Goal: Communication & Community: Connect with others

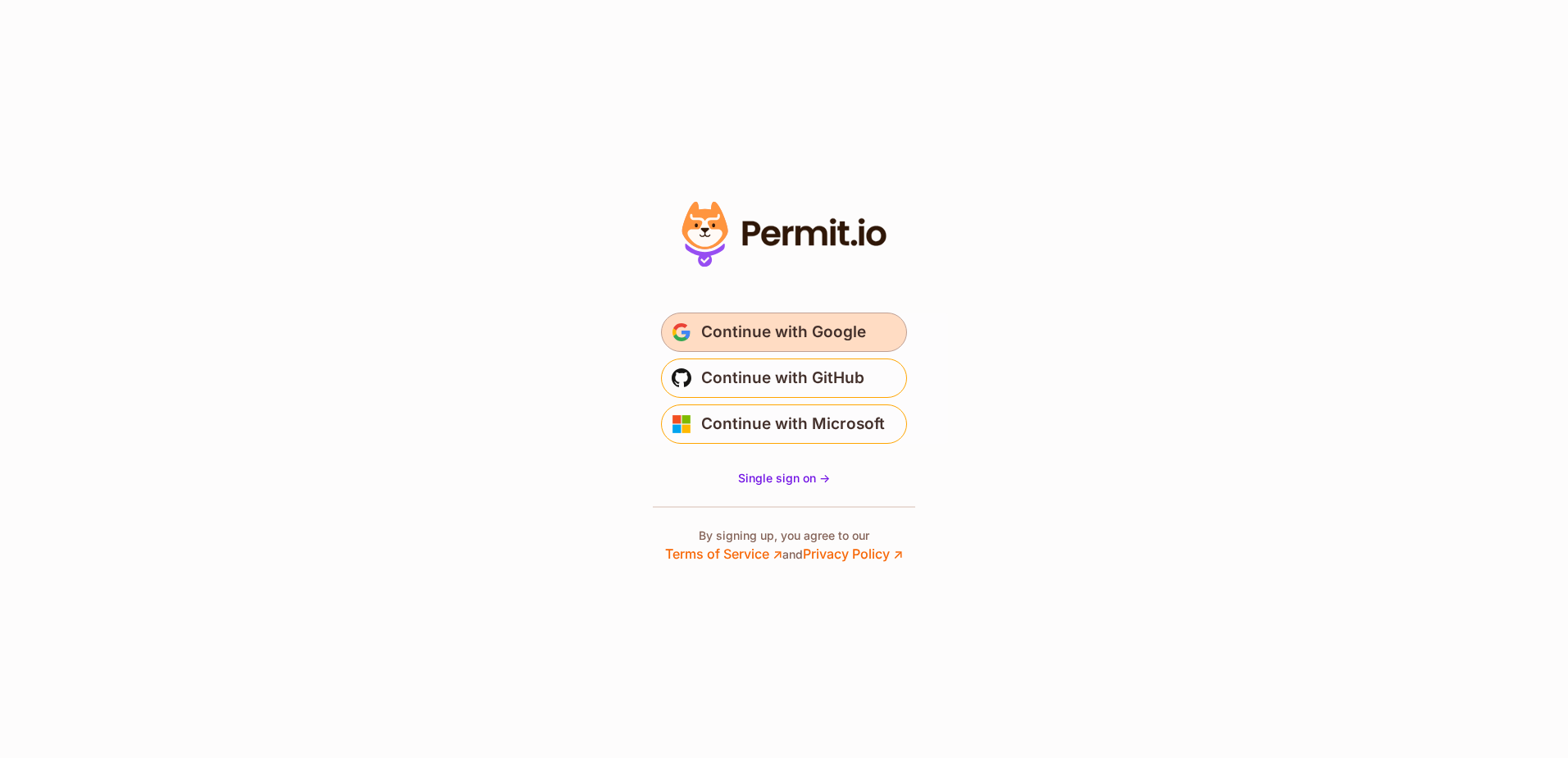
click at [809, 332] on span "Continue with Google" at bounding box center [784, 332] width 165 height 26
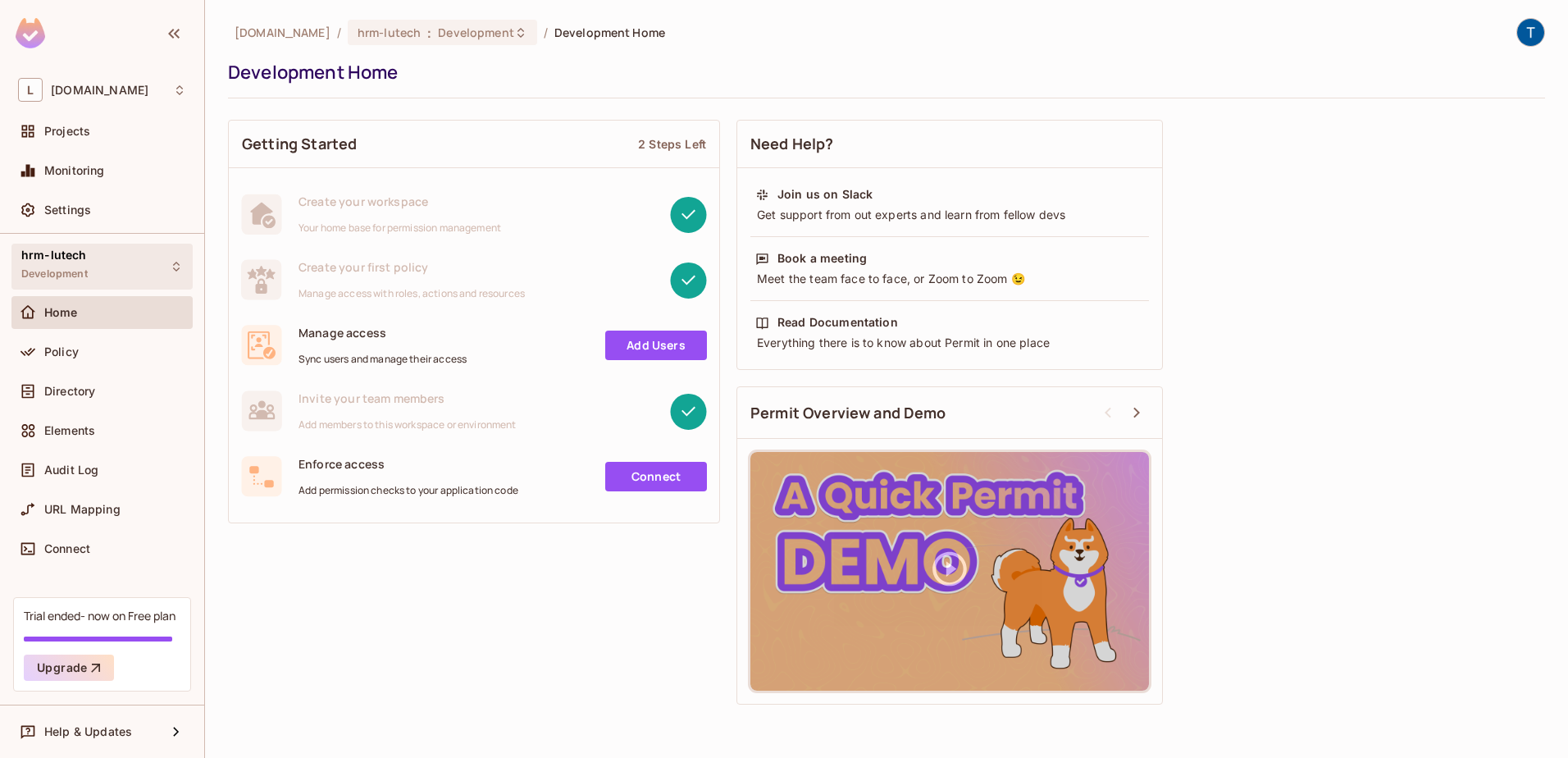
click at [137, 267] on div "hrm-lutech Development" at bounding box center [102, 267] width 181 height 45
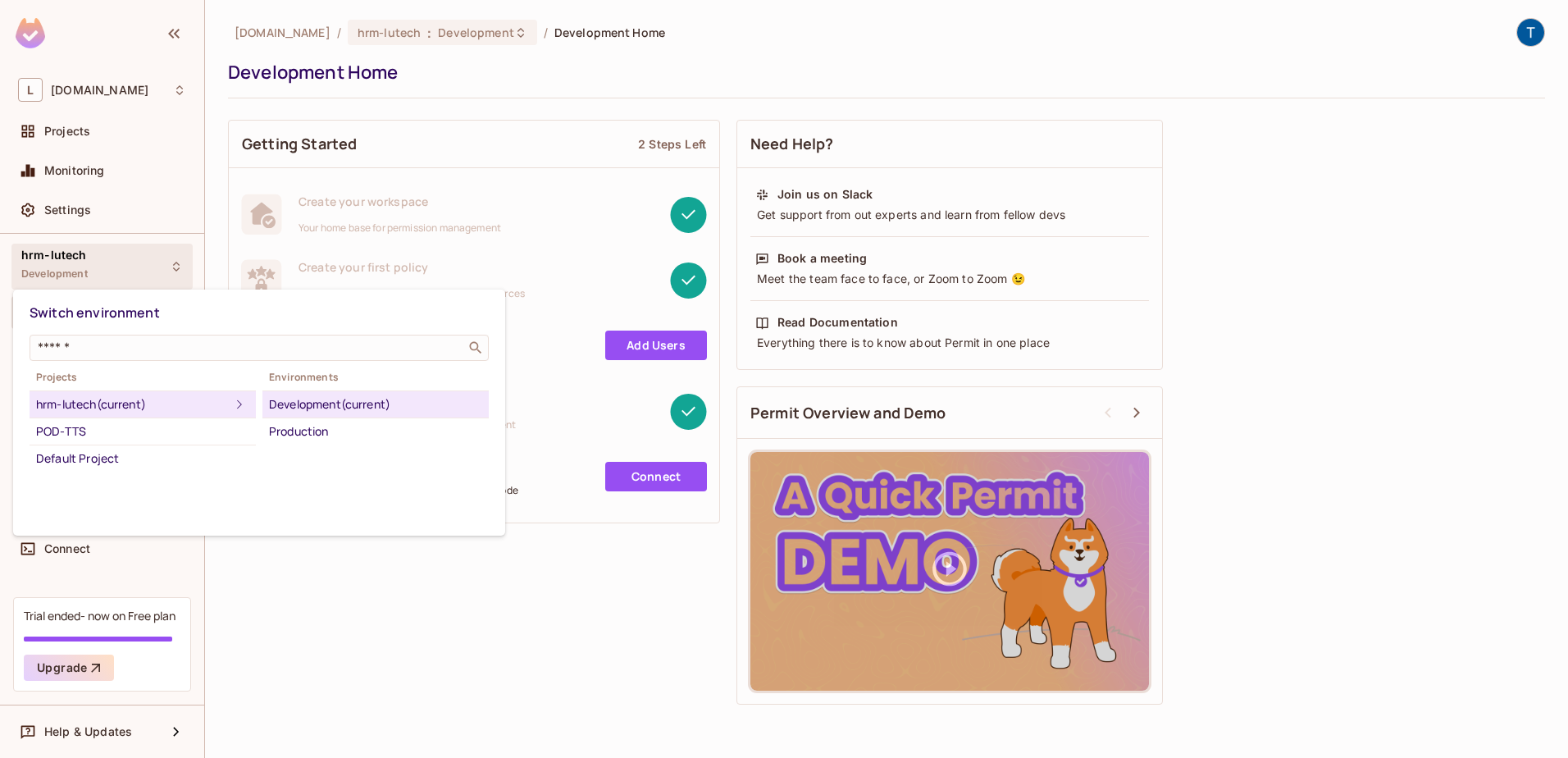
click at [335, 395] on div "Development (current)" at bounding box center [376, 405] width 213 height 20
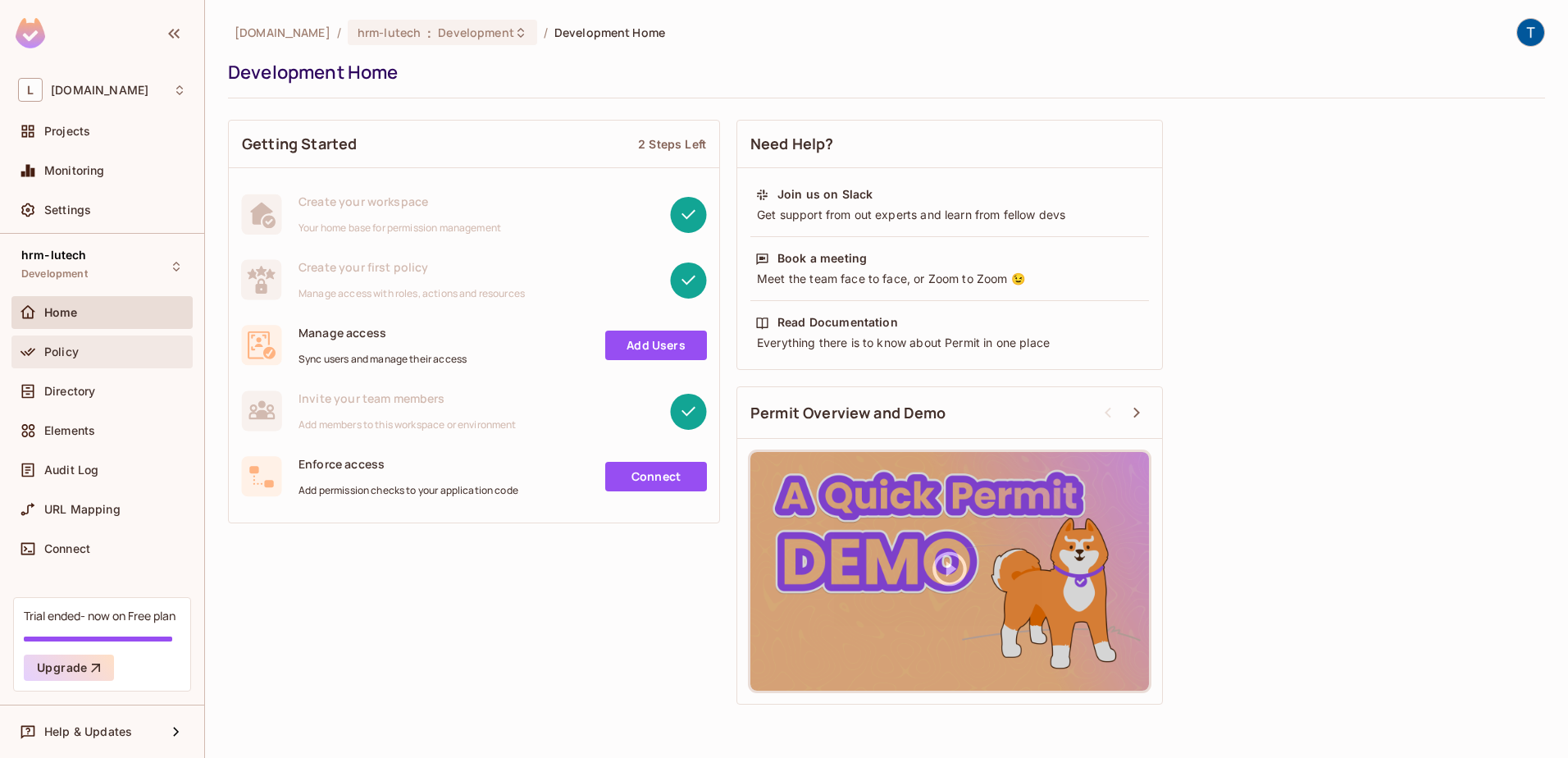
click at [95, 359] on div "Policy" at bounding box center [102, 352] width 168 height 20
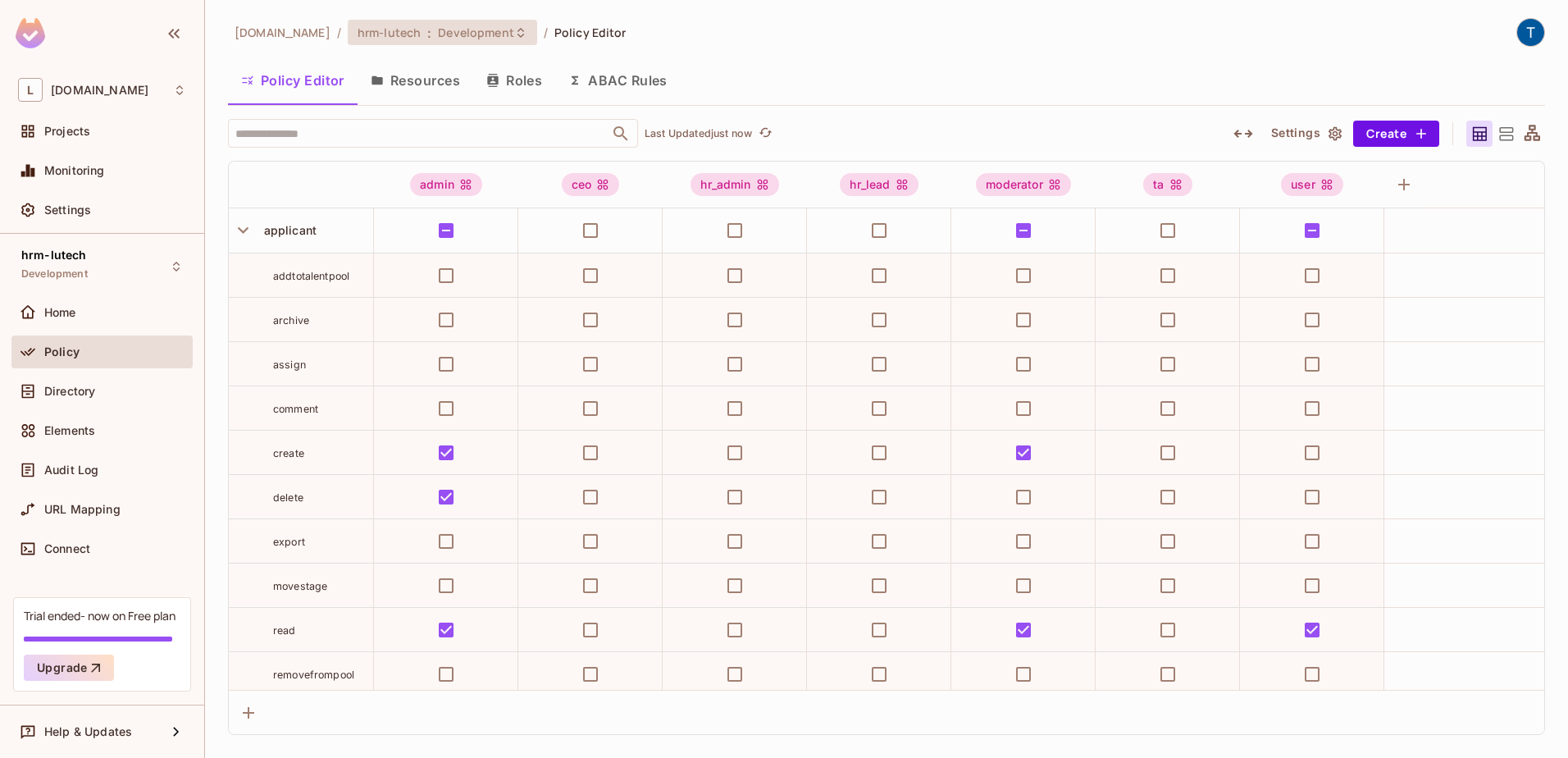
click at [514, 35] on icon at bounding box center [521, 33] width 13 height 13
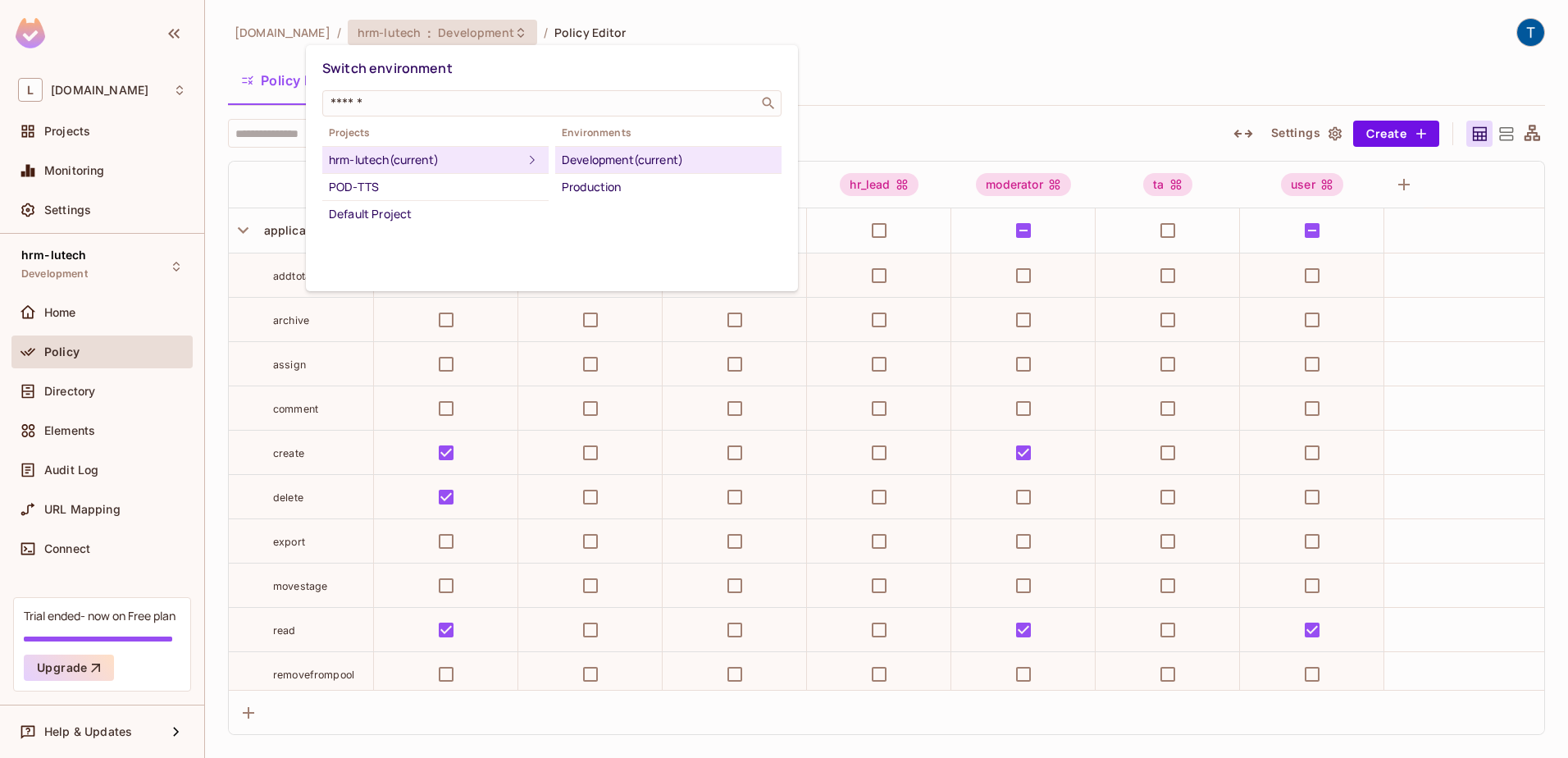
click at [472, 35] on div at bounding box center [784, 379] width 1568 height 758
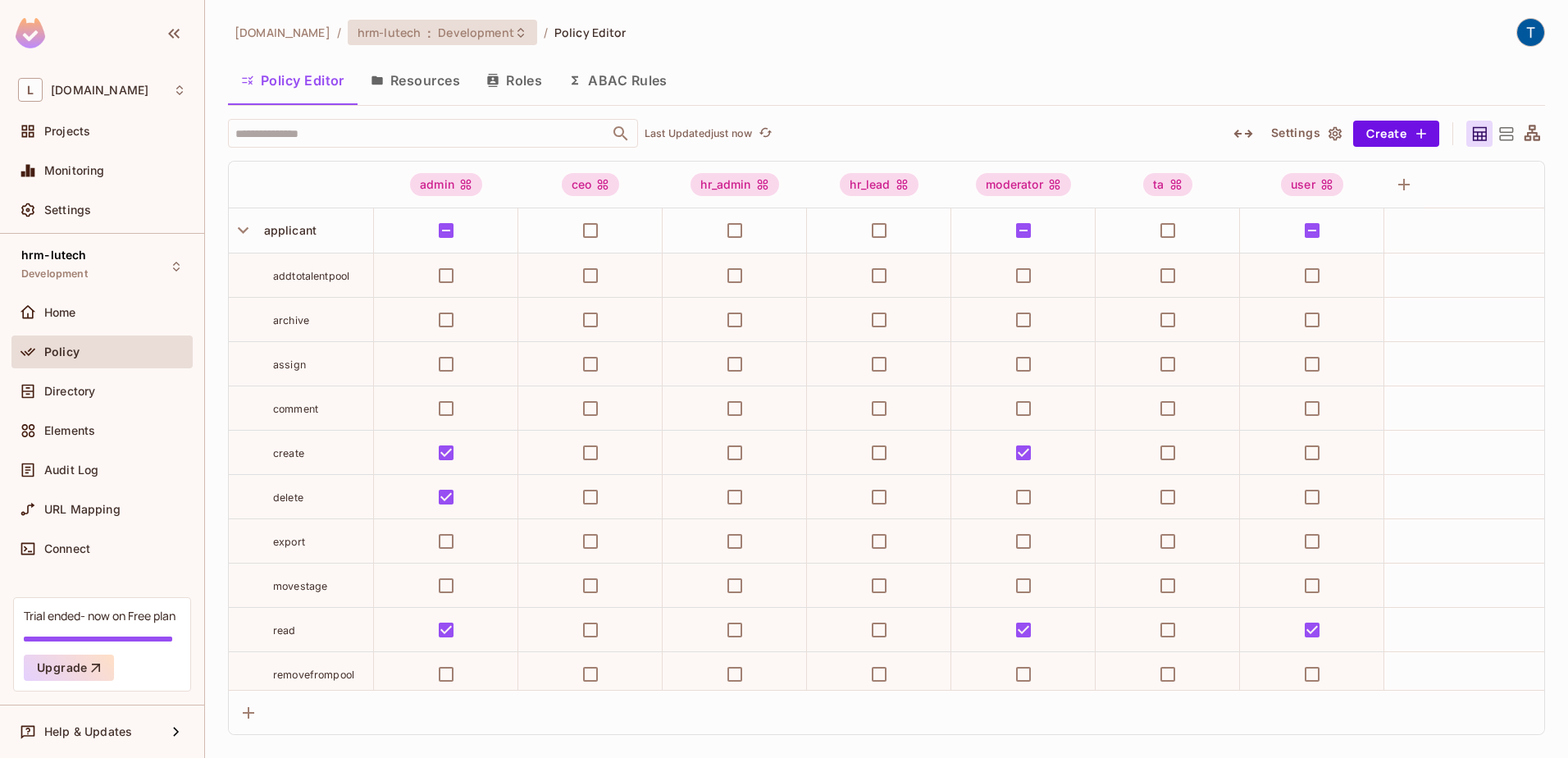
click at [472, 35] on div "Switch environment ​ Projects hrm-lutech (current) POD-TTS Default Project Envi…" at bounding box center [784, 379] width 1568 height 758
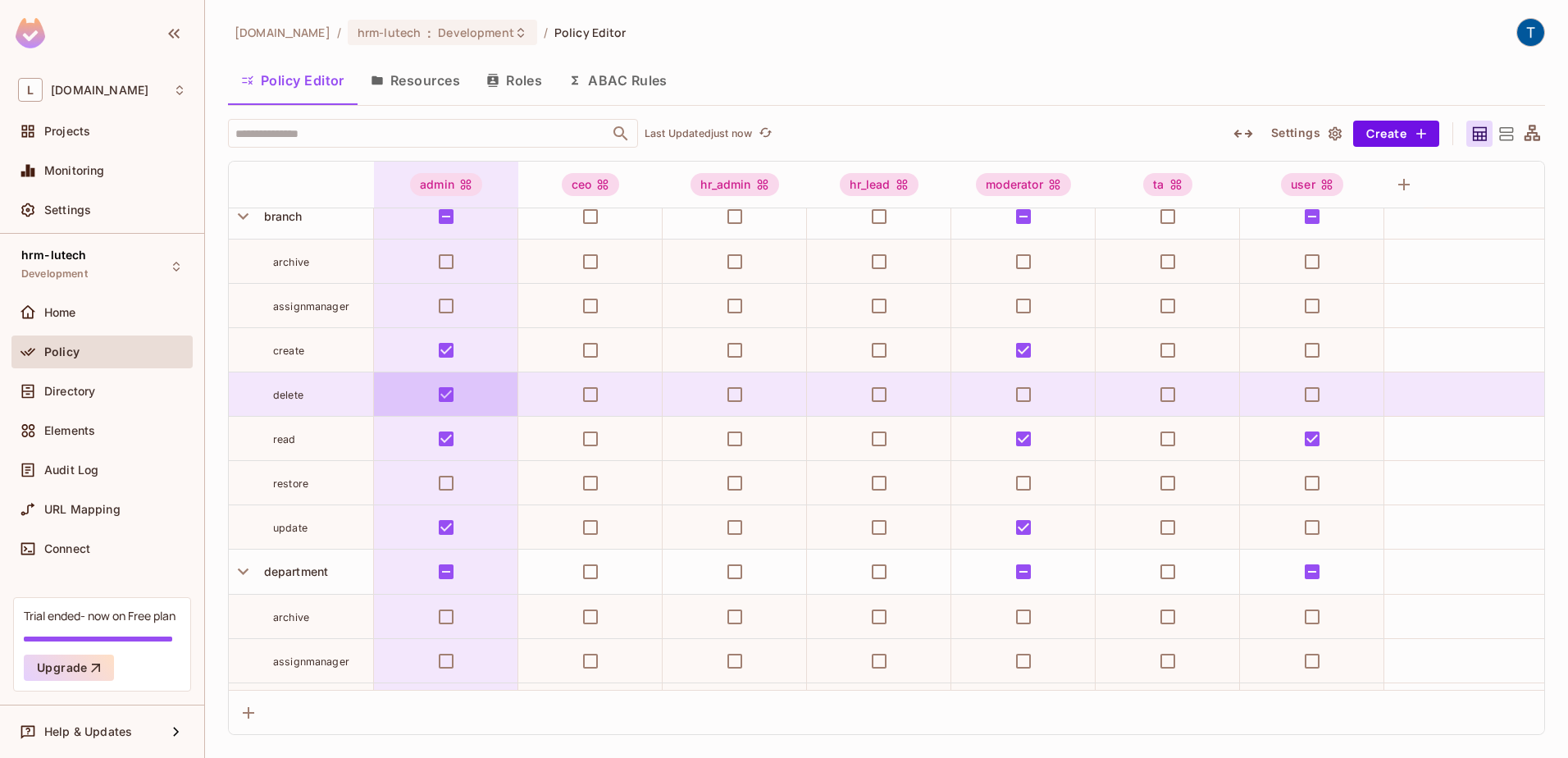
scroll to position [985, 0]
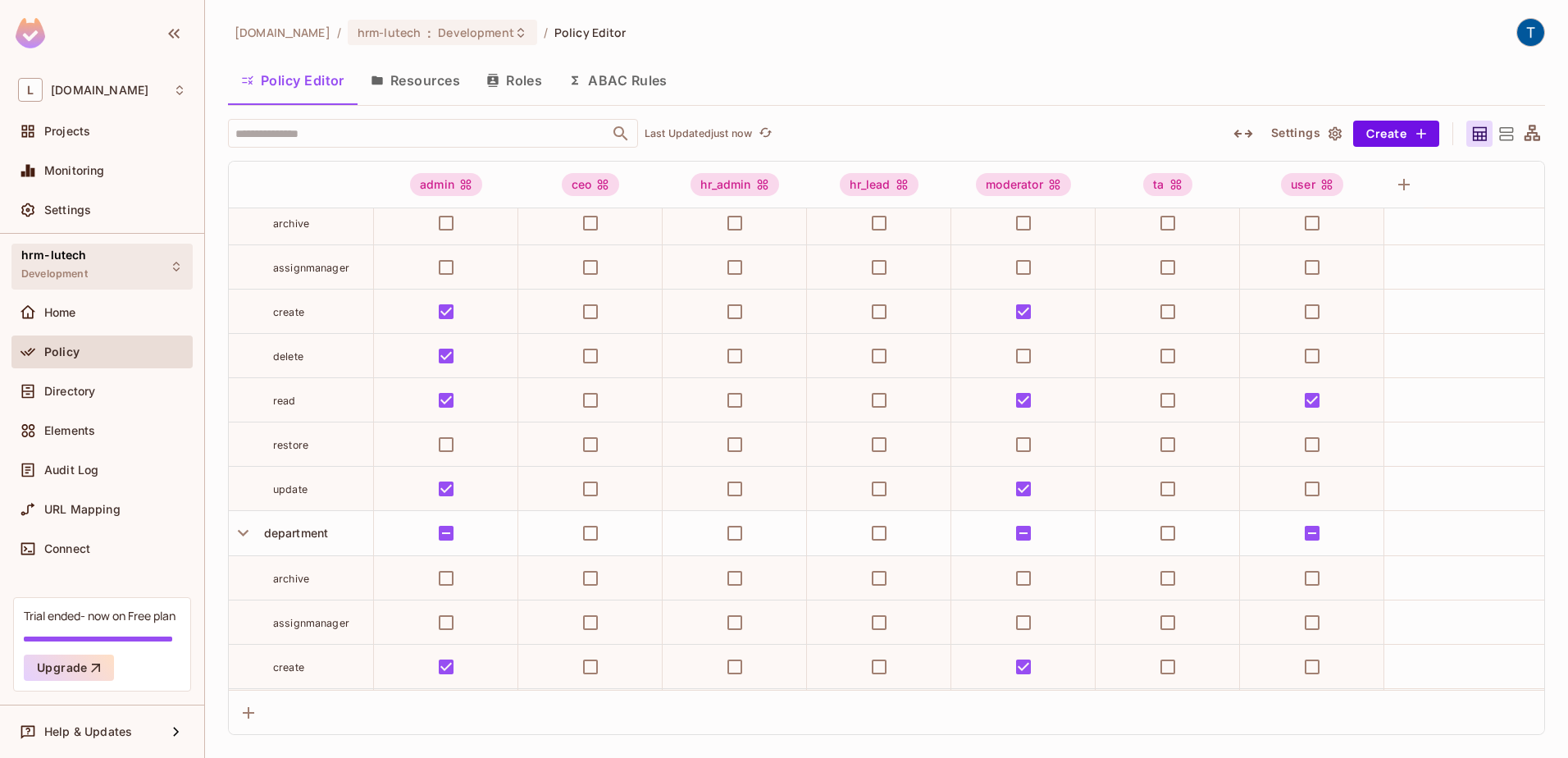
click at [105, 272] on div "hrm-lutech Development" at bounding box center [102, 267] width 181 height 45
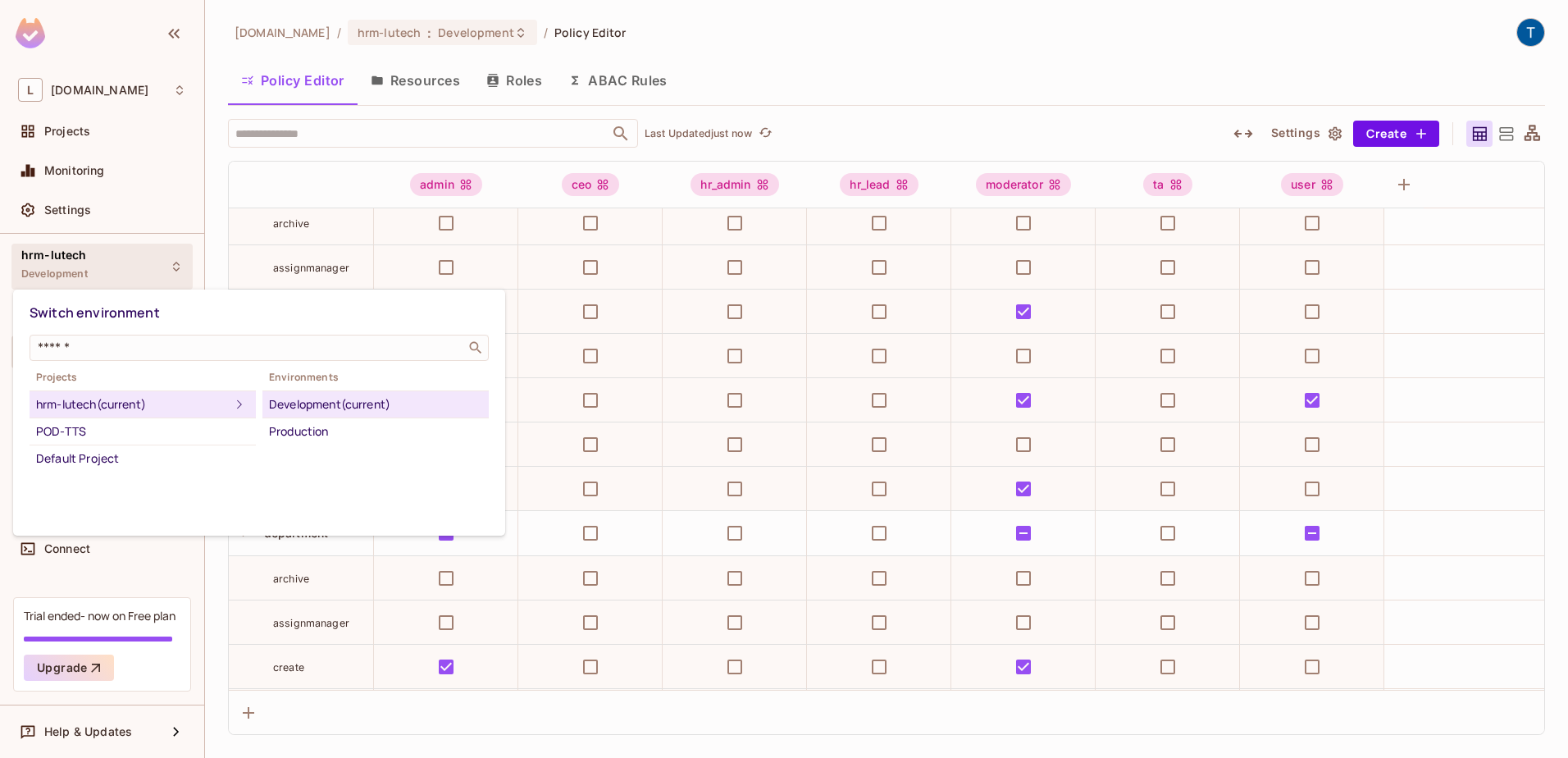
click at [84, 92] on div at bounding box center [784, 379] width 1568 height 758
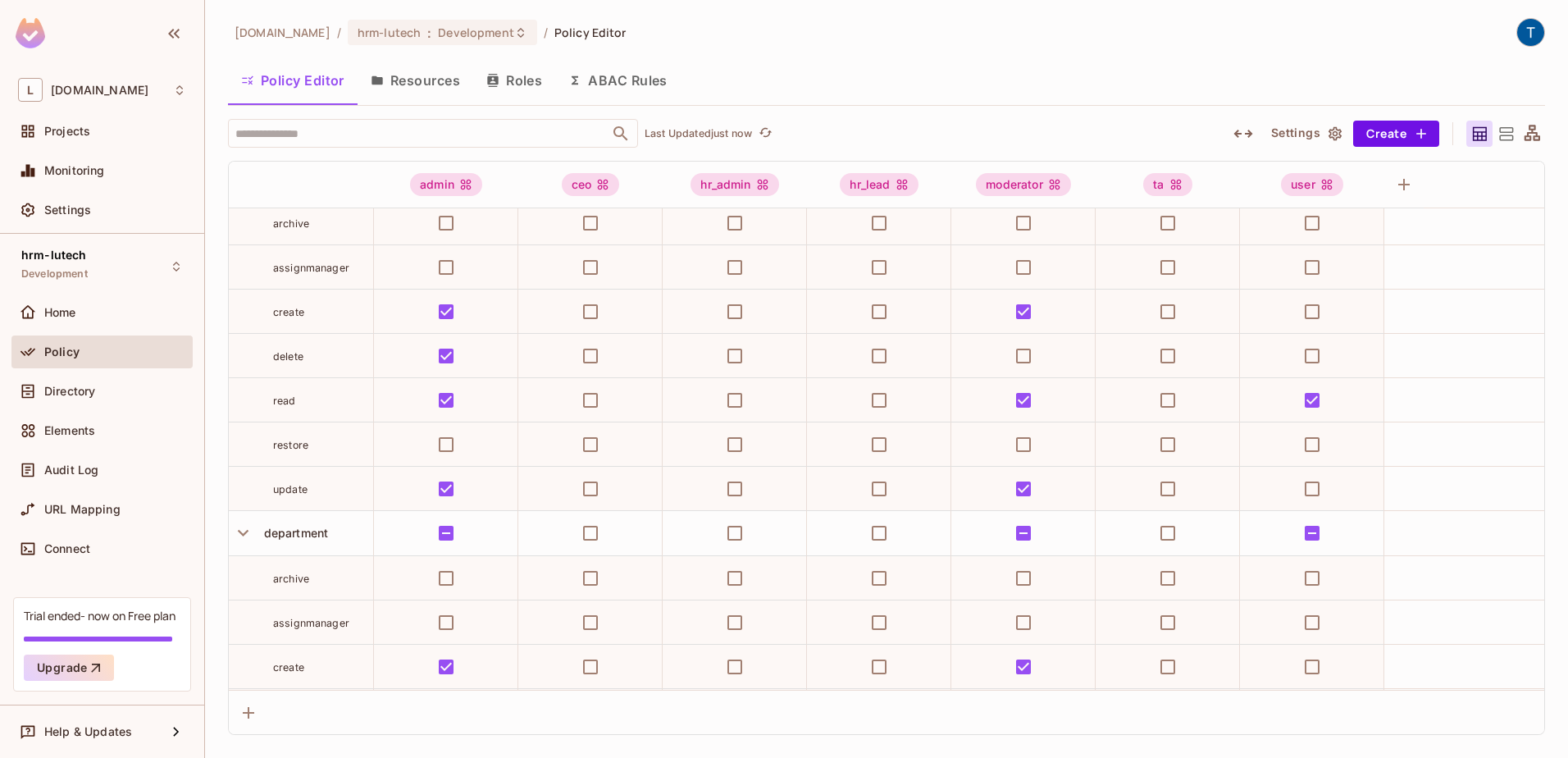
click at [165, 96] on div "L lutech.ltd" at bounding box center [102, 90] width 168 height 24
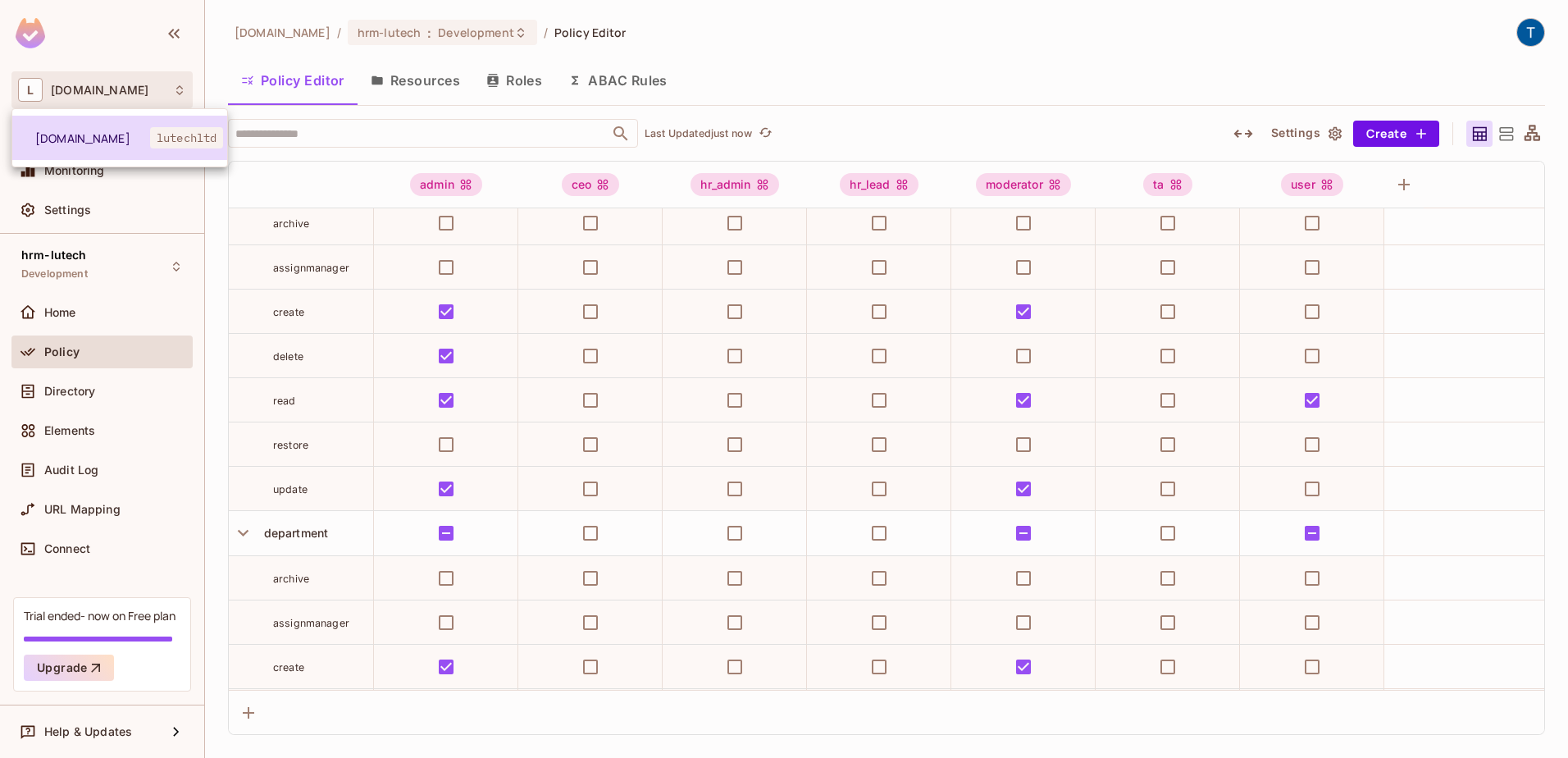
click at [96, 143] on span "lutech.ltd" at bounding box center [93, 137] width 115 height 15
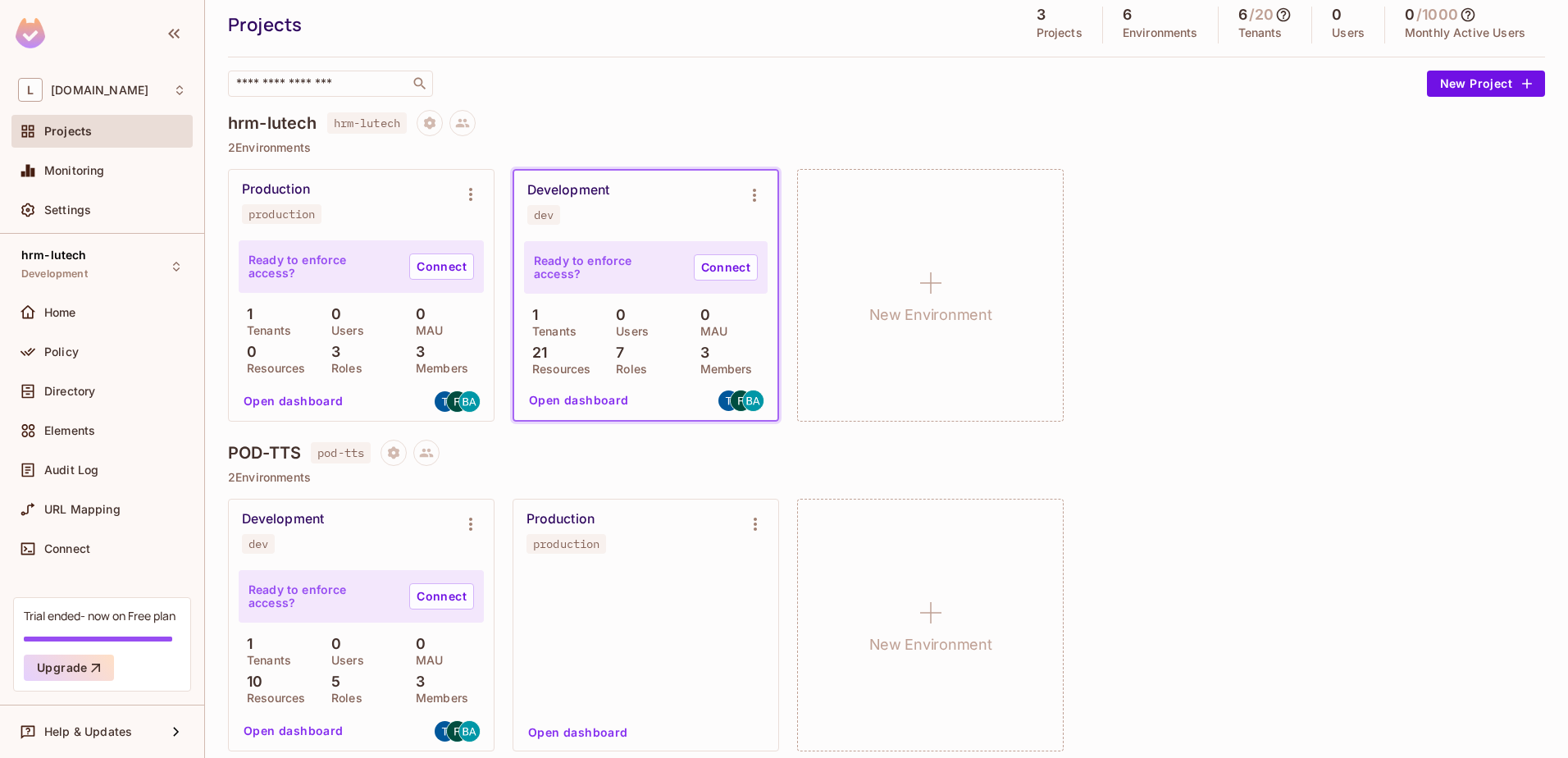
scroll to position [82, 0]
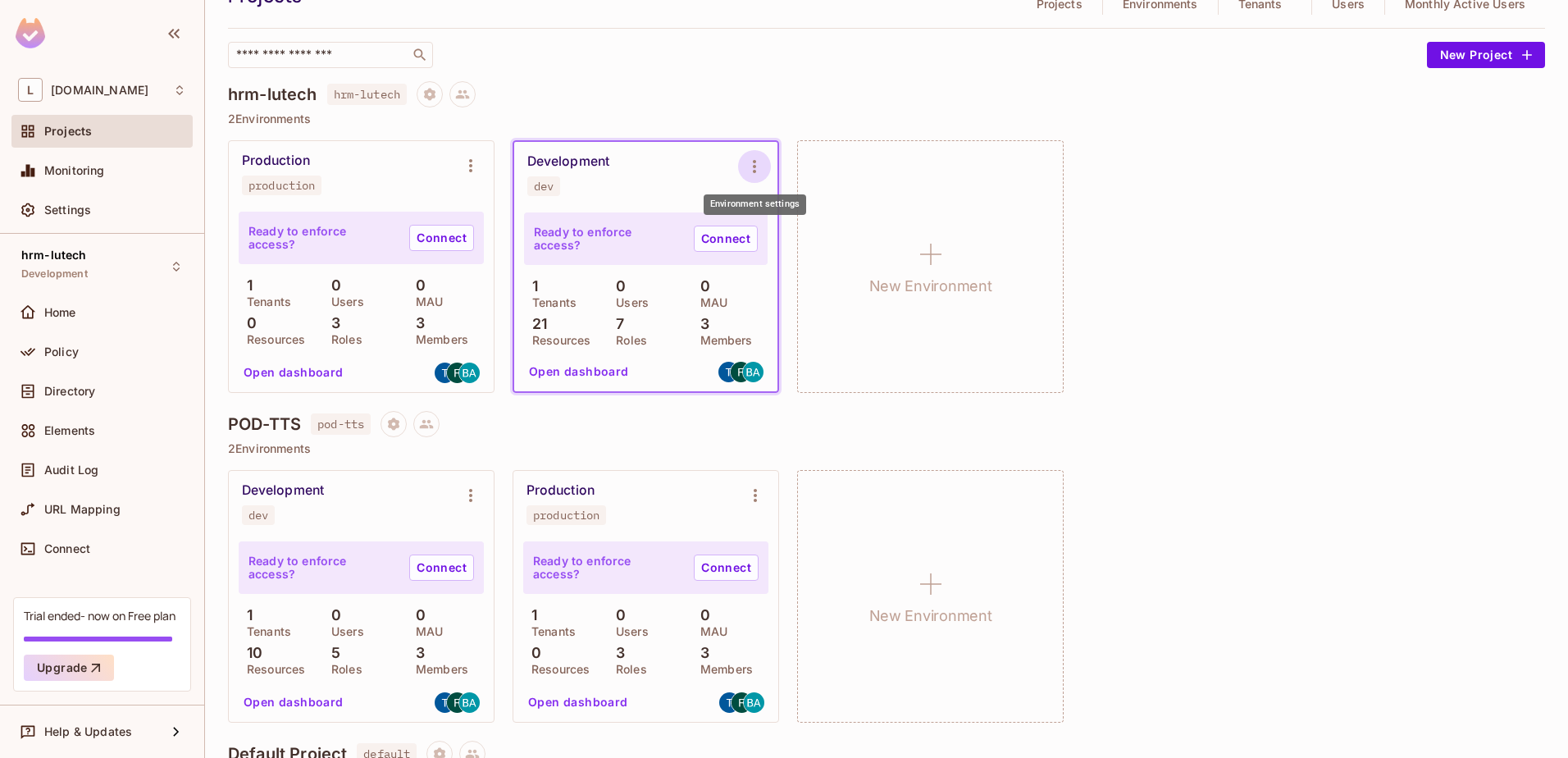
click at [759, 162] on icon "Environment settings" at bounding box center [754, 167] width 20 height 20
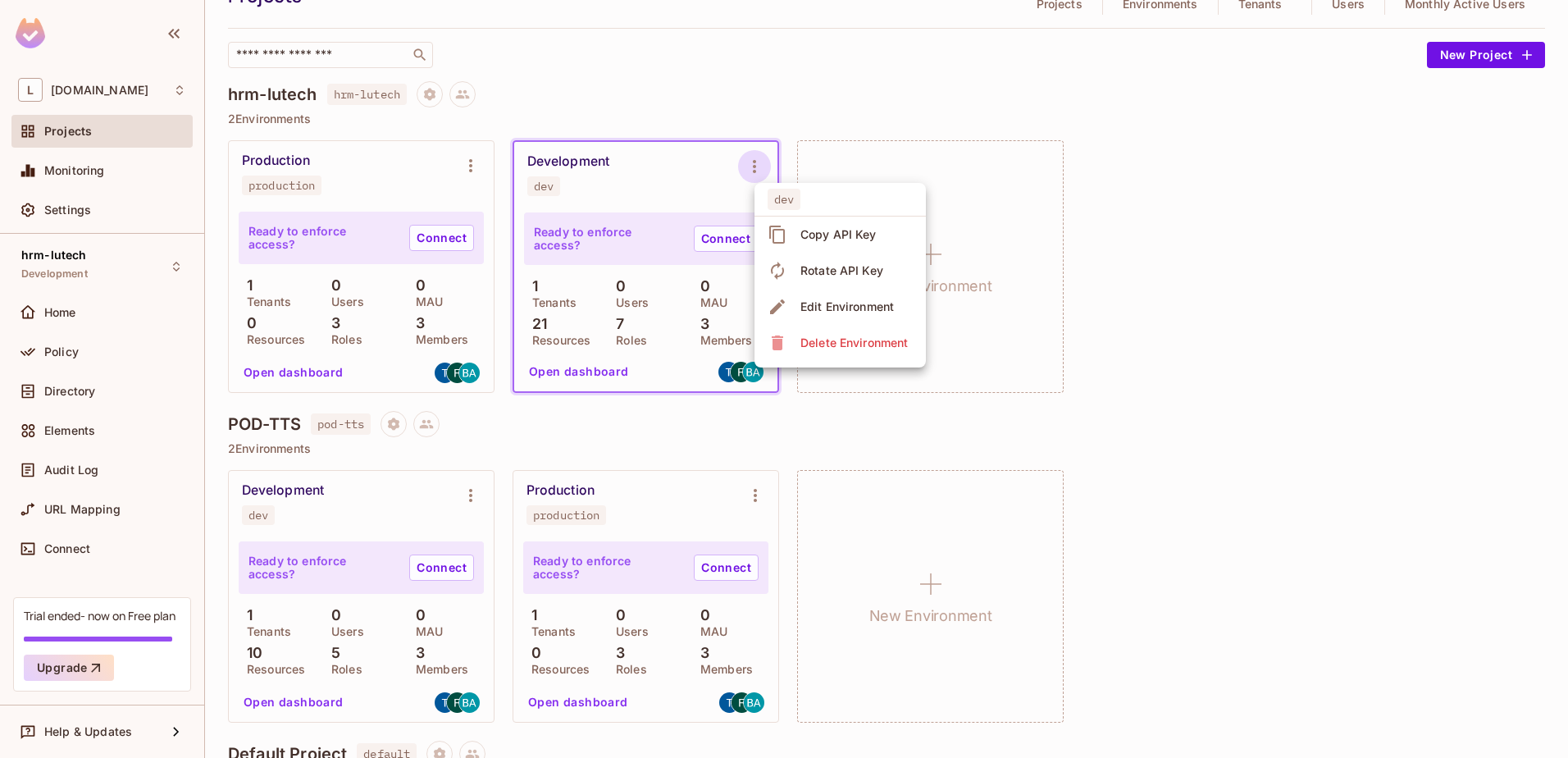
click at [666, 154] on div at bounding box center [784, 379] width 1568 height 758
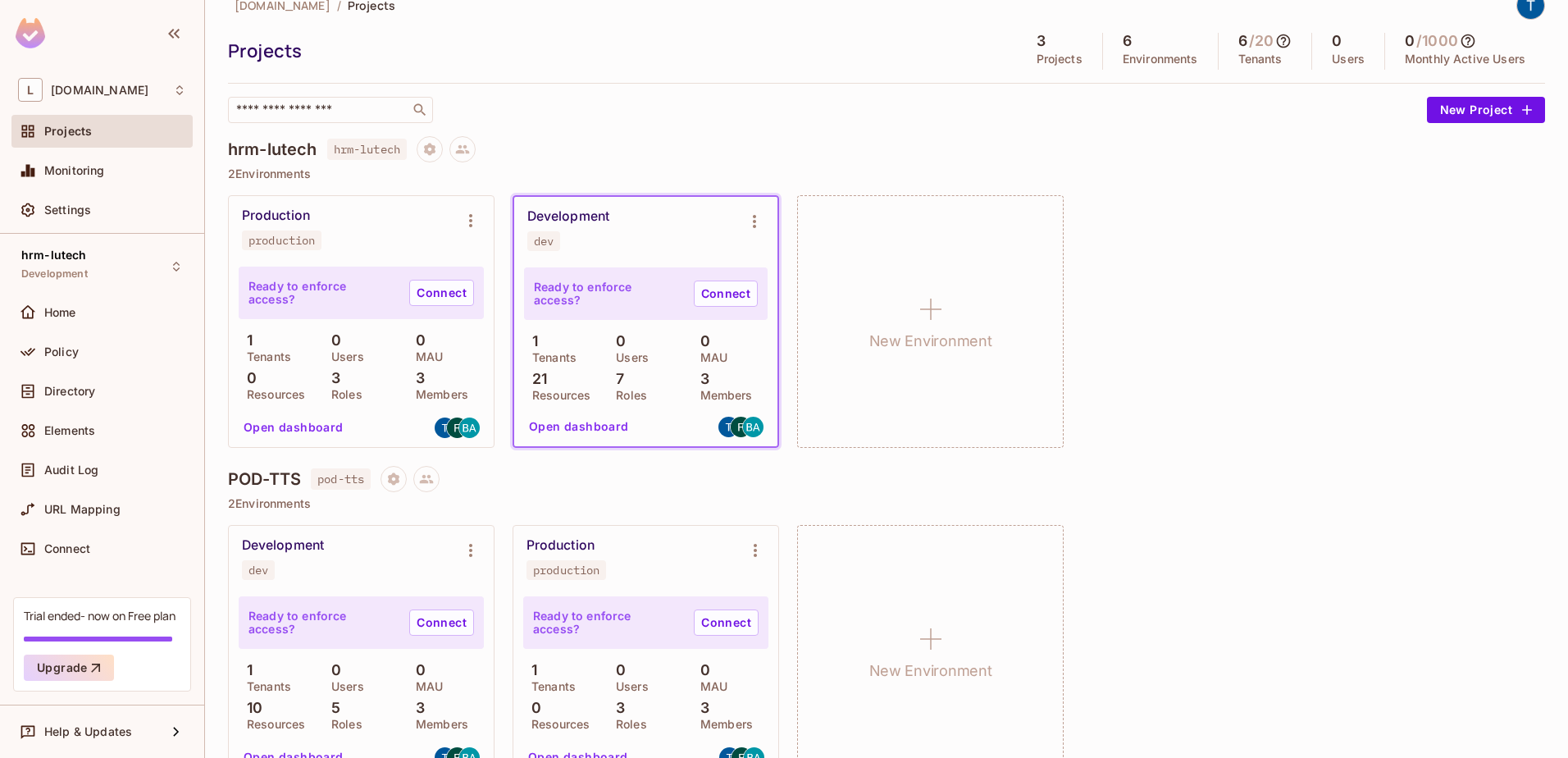
scroll to position [0, 0]
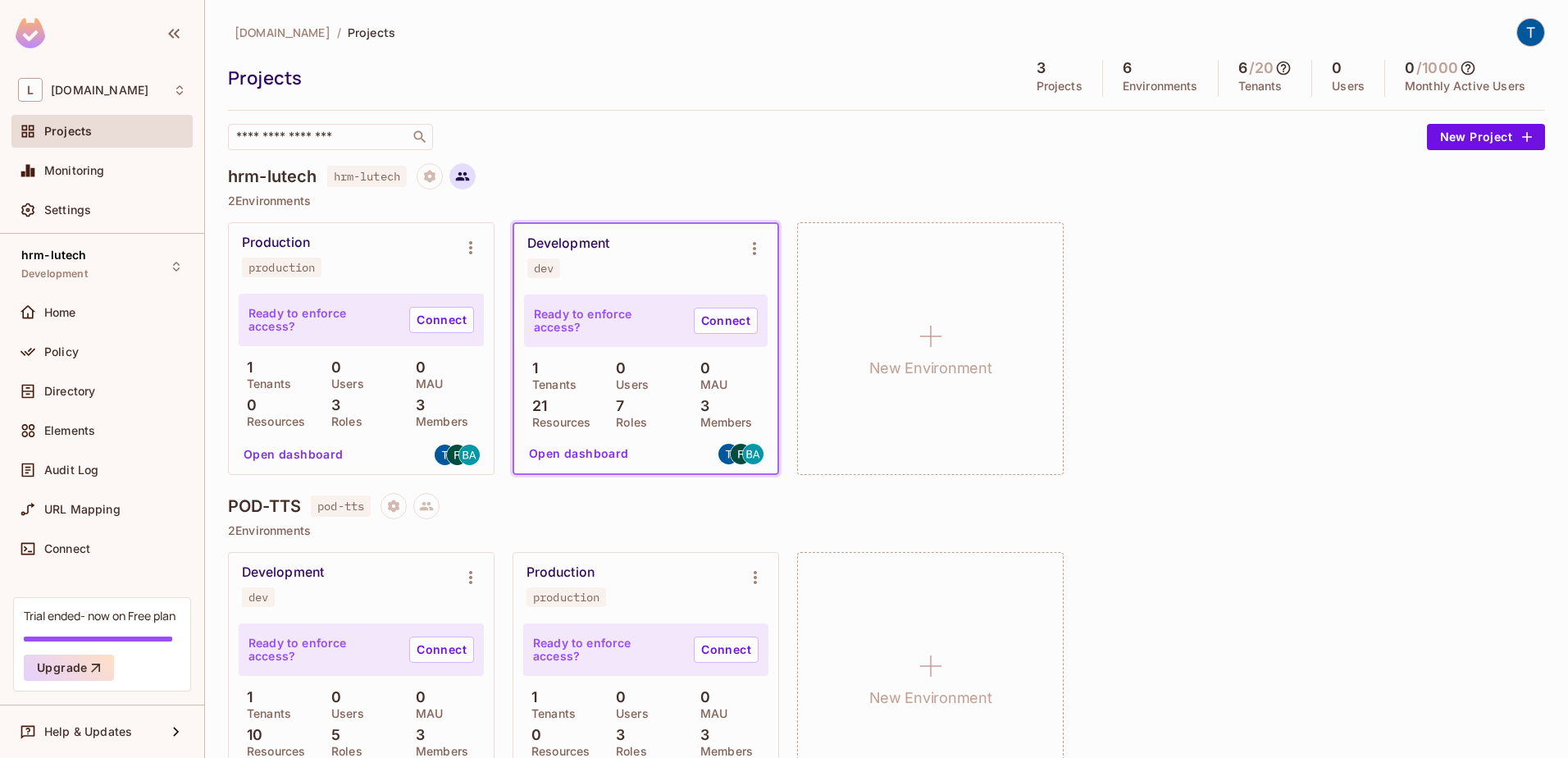
click at [468, 173] on icon at bounding box center [462, 177] width 14 height 9
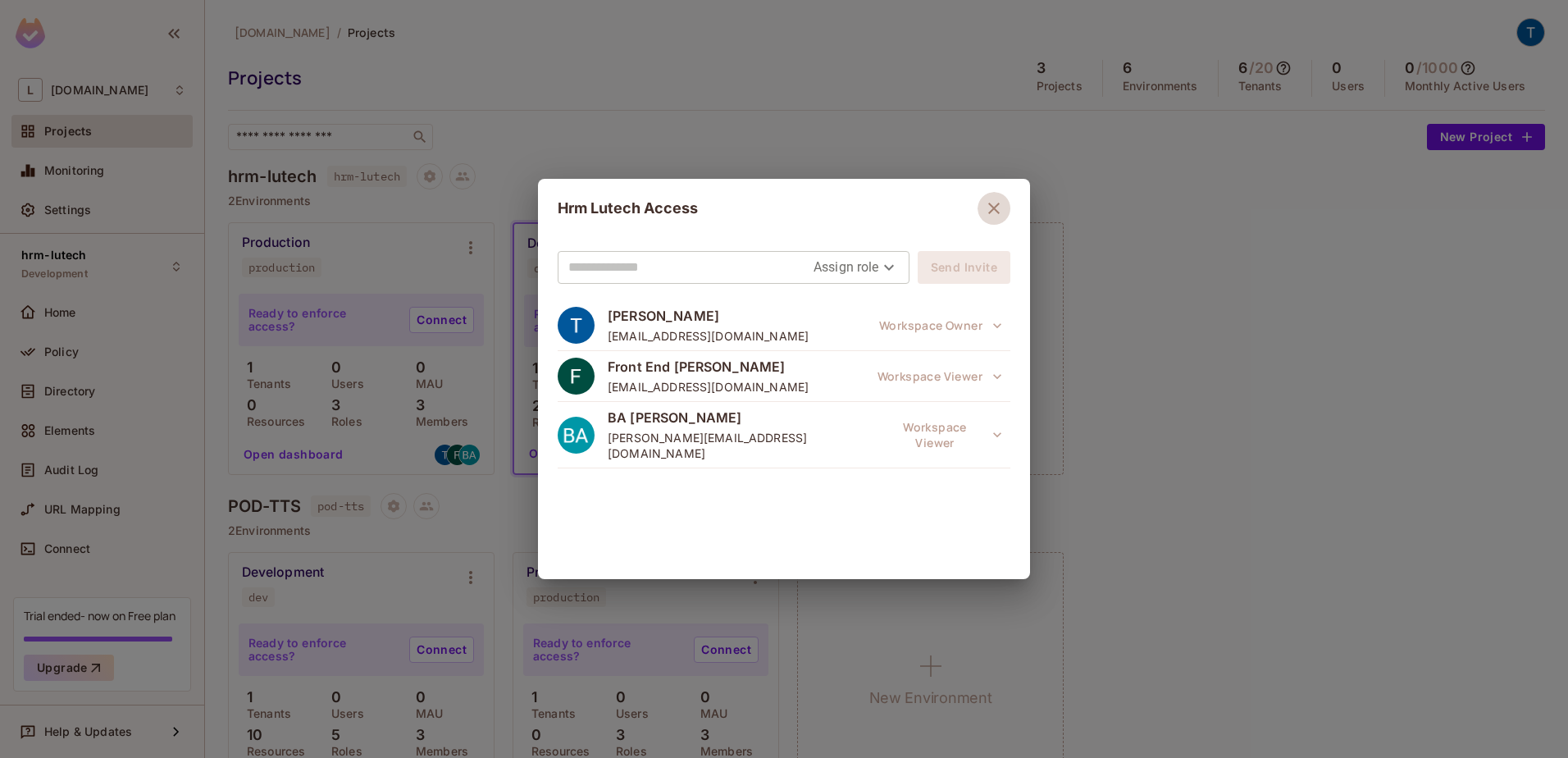
drag, startPoint x: 984, startPoint y: 204, endPoint x: 865, endPoint y: 249, distance: 127.2
click at [985, 204] on icon "button" at bounding box center [995, 208] width 20 height 20
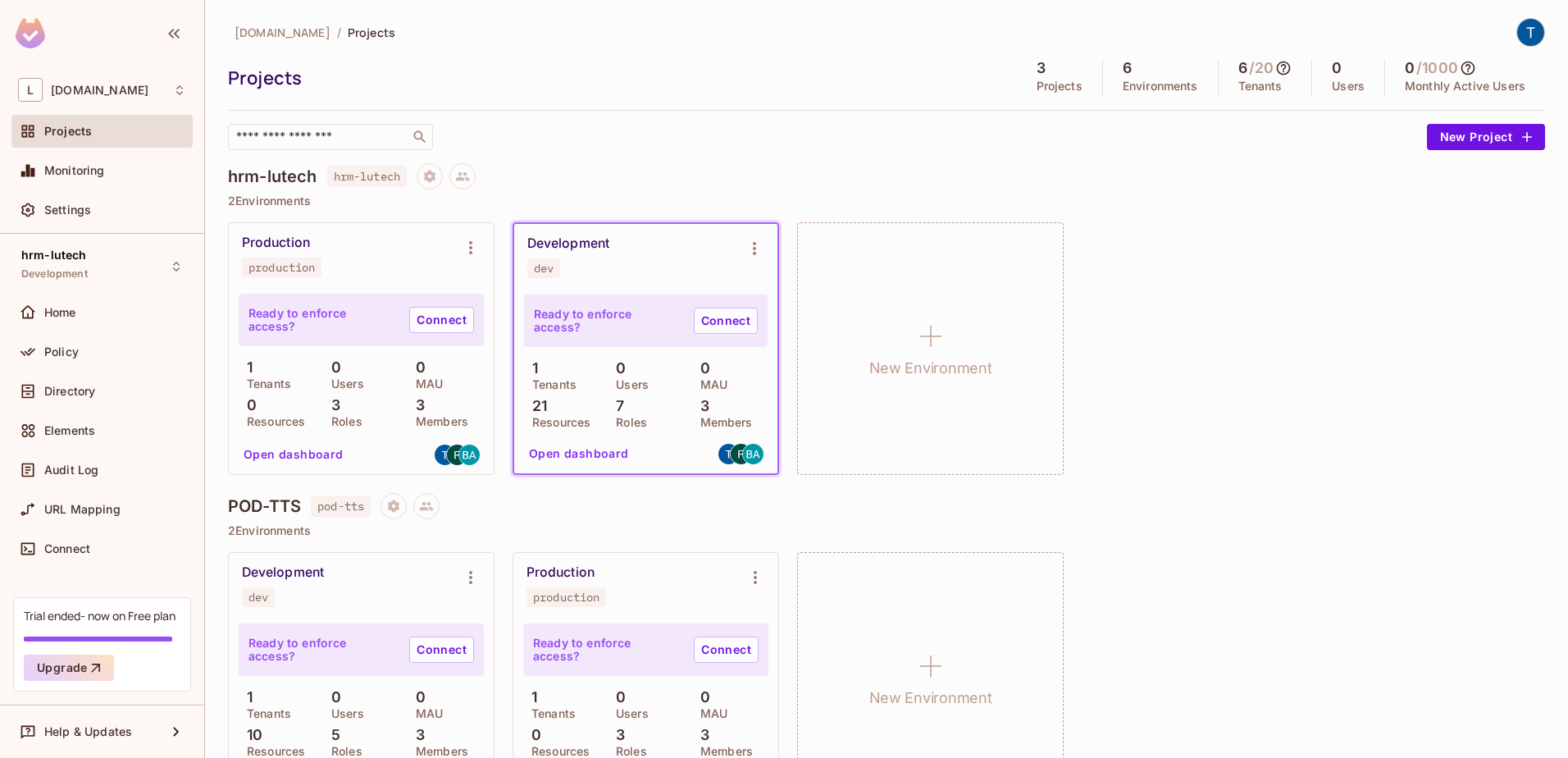
click at [278, 200] on p "2 Environments" at bounding box center [886, 201] width 1317 height 13
click at [470, 186] on button at bounding box center [462, 176] width 26 height 26
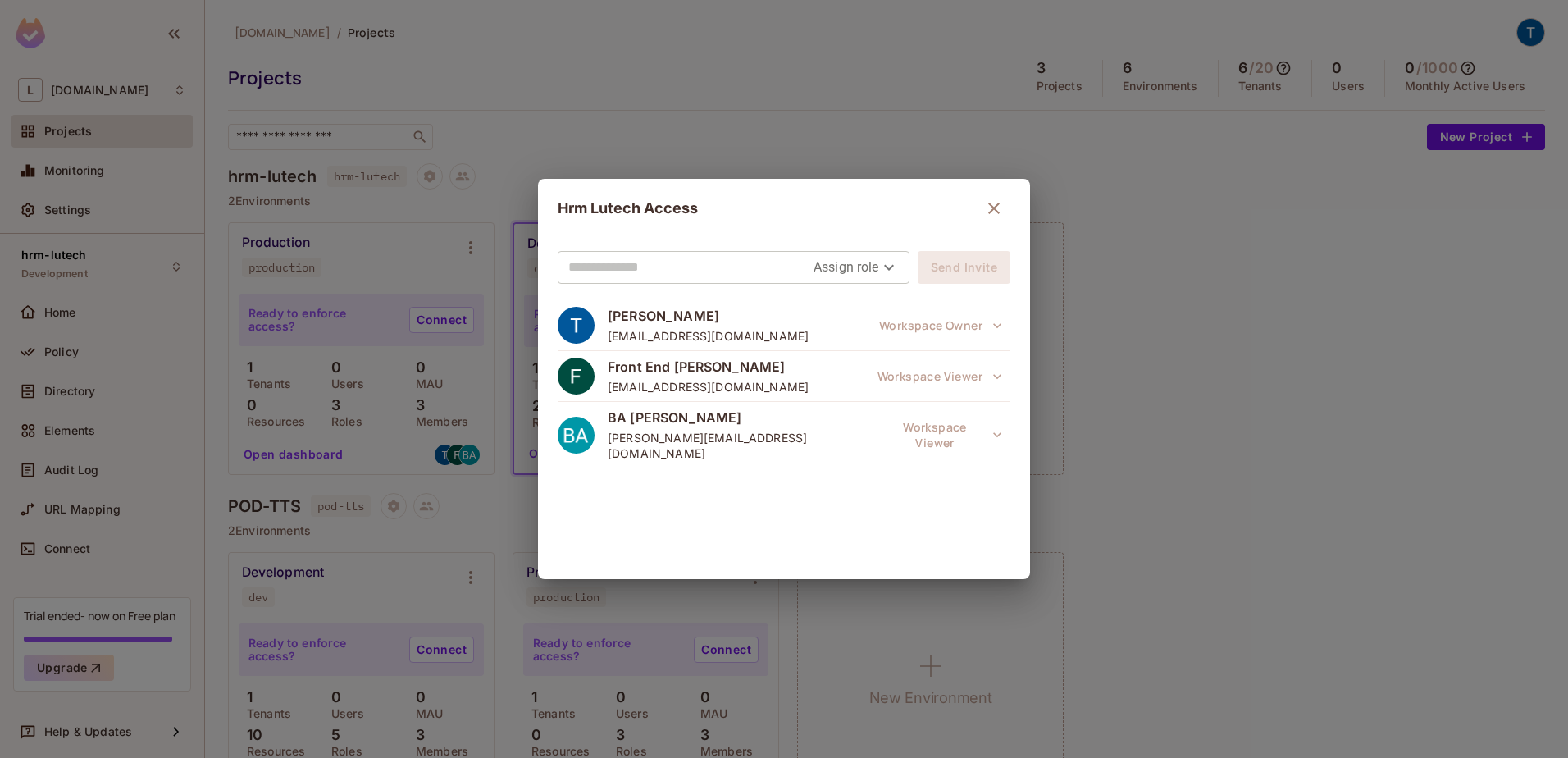
click at [863, 255] on body "L lutech.ltd Projects Monitoring Settings hrm-lutech Development Home Policy Di…" at bounding box center [784, 379] width 1568 height 758
click at [864, 260] on div at bounding box center [784, 379] width 1568 height 758
click at [868, 264] on body "L lutech.ltd Projects Monitoring Settings hrm-lutech Development Home Policy Di…" at bounding box center [784, 379] width 1568 height 758
click at [837, 358] on li "Viewer" at bounding box center [848, 363] width 86 height 29
type input "****"
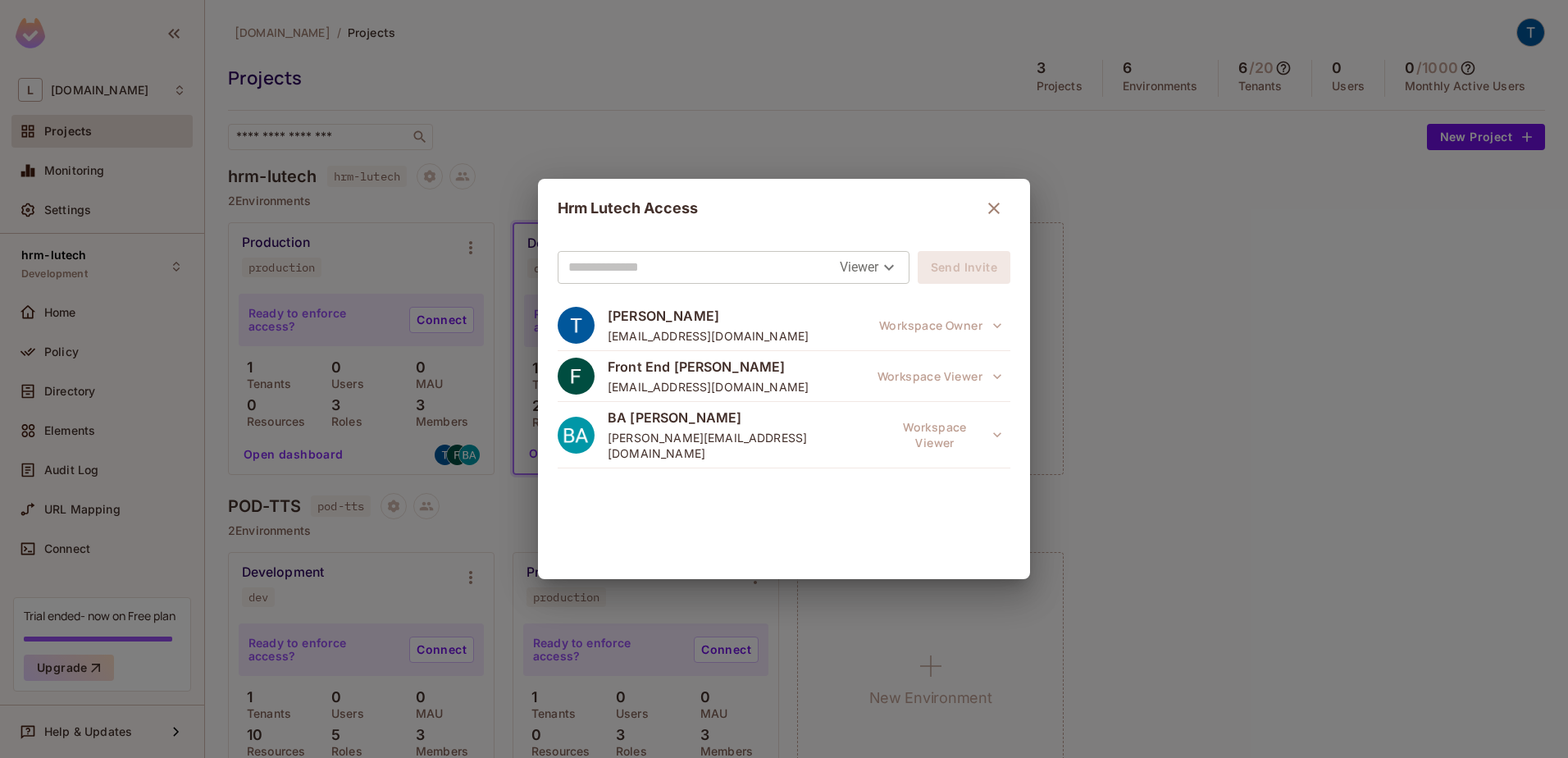
click at [750, 256] on input "text" at bounding box center [704, 267] width 271 height 26
paste input "**********"
type input "**********"
click at [944, 263] on button "Send Invite" at bounding box center [965, 268] width 93 height 33
